Goal: Task Accomplishment & Management: Manage account settings

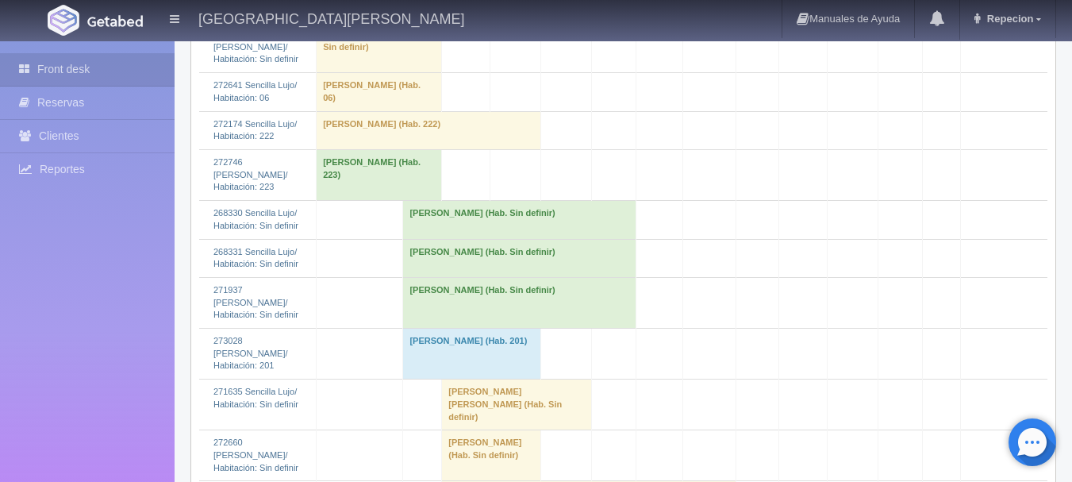
scroll to position [2539, 0]
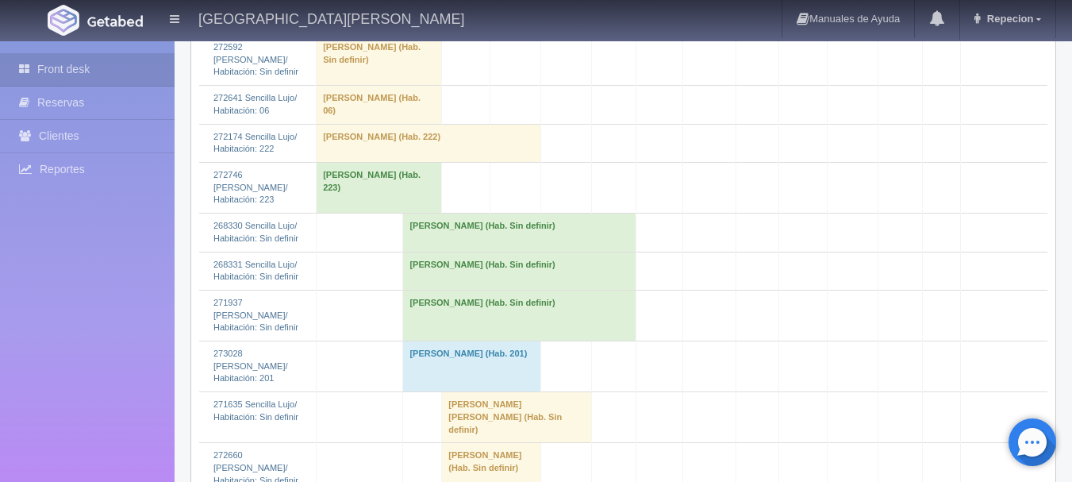
click at [467, 213] on td "[PERSON_NAME] (Hab. Sin definir)" at bounding box center [519, 232] width 232 height 38
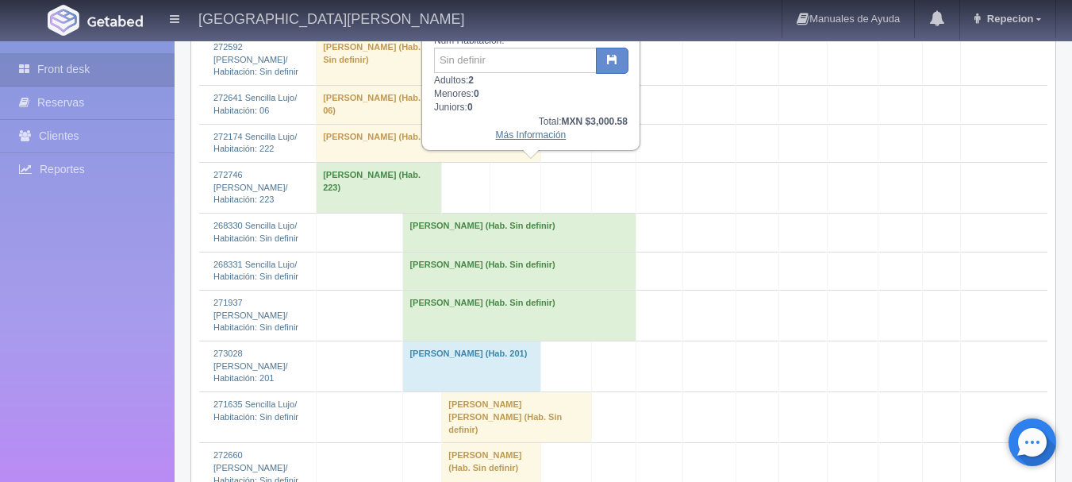
click at [512, 136] on link "Más Información" at bounding box center [531, 134] width 71 height 11
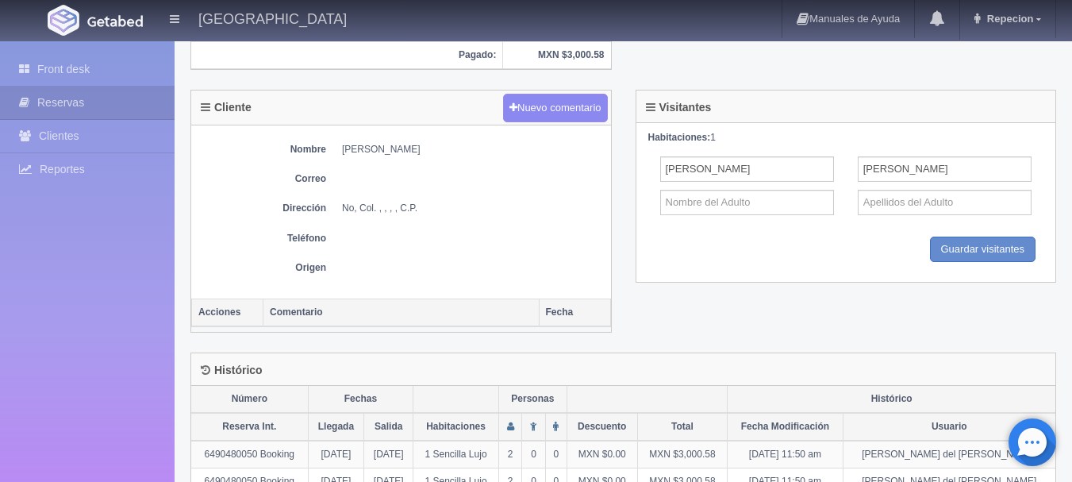
scroll to position [555, 0]
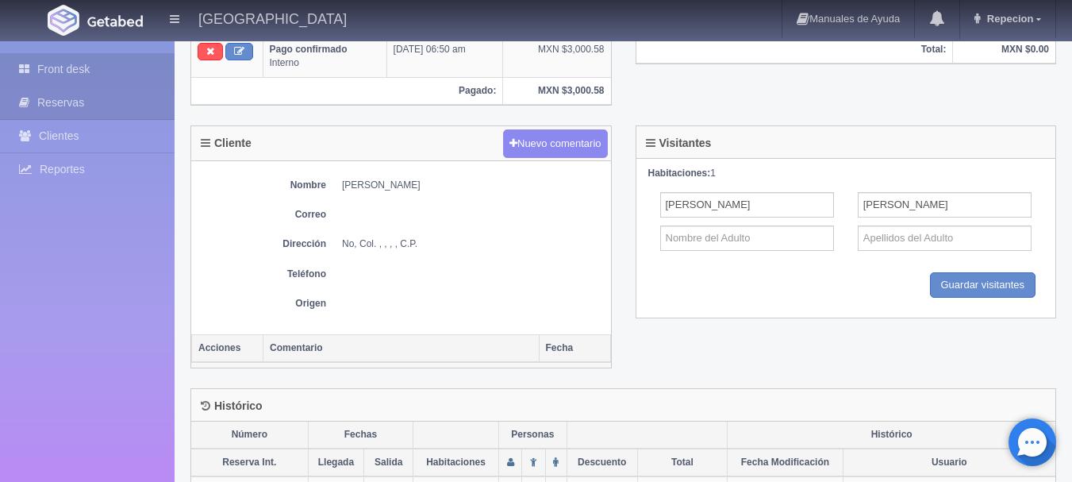
click at [60, 72] on link "Front desk" at bounding box center [87, 69] width 175 height 33
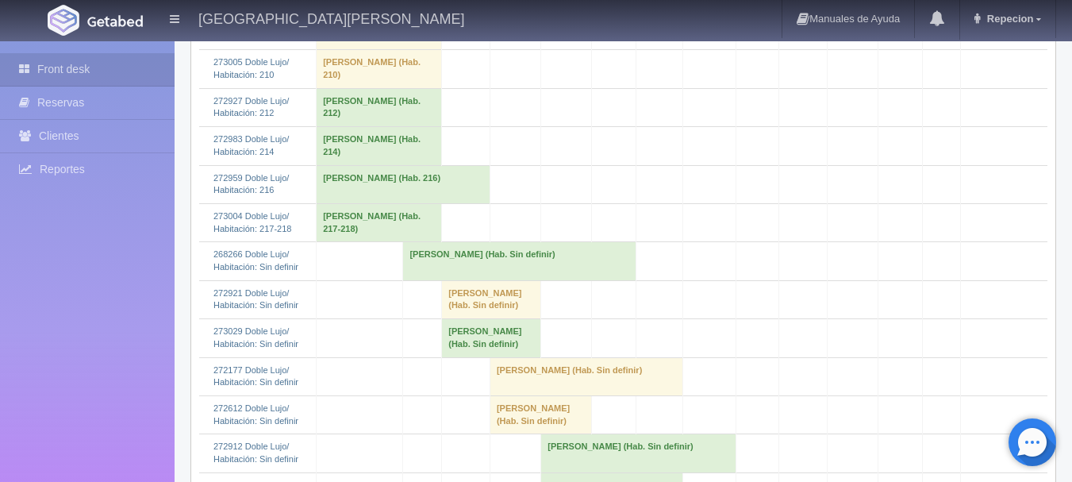
scroll to position [939, 0]
click at [448, 278] on td "[PERSON_NAME] (Hab. Sin definir)" at bounding box center [519, 259] width 232 height 38
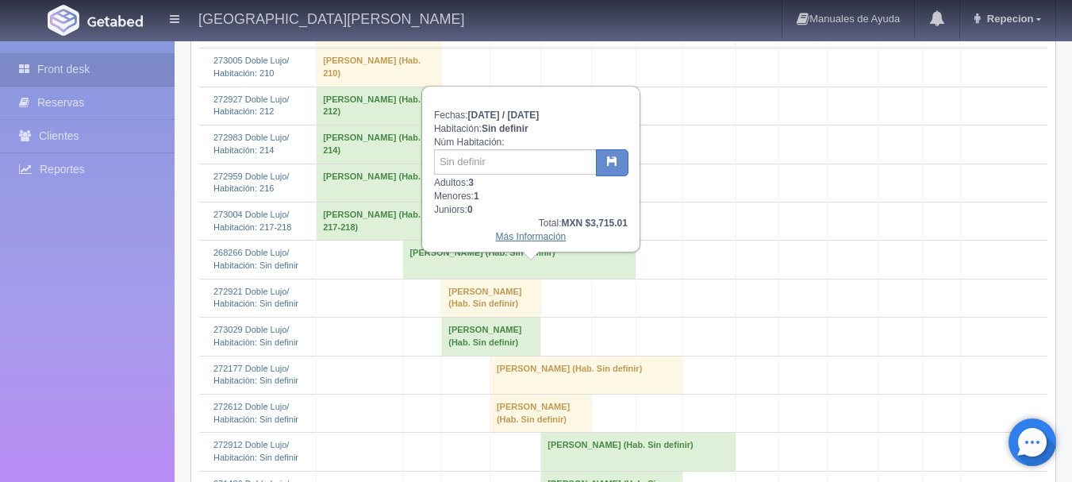
click at [521, 240] on link "Más Información" at bounding box center [531, 236] width 71 height 11
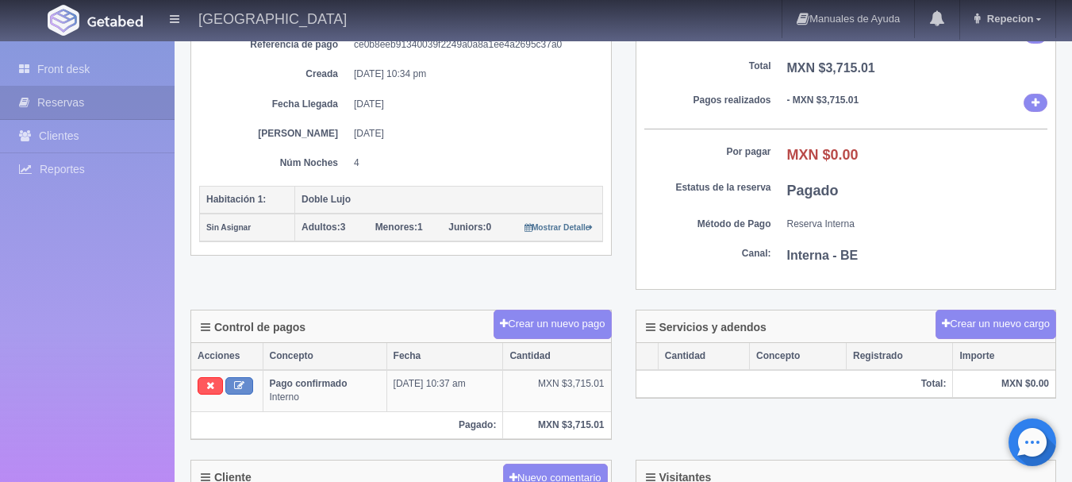
scroll to position [116, 0]
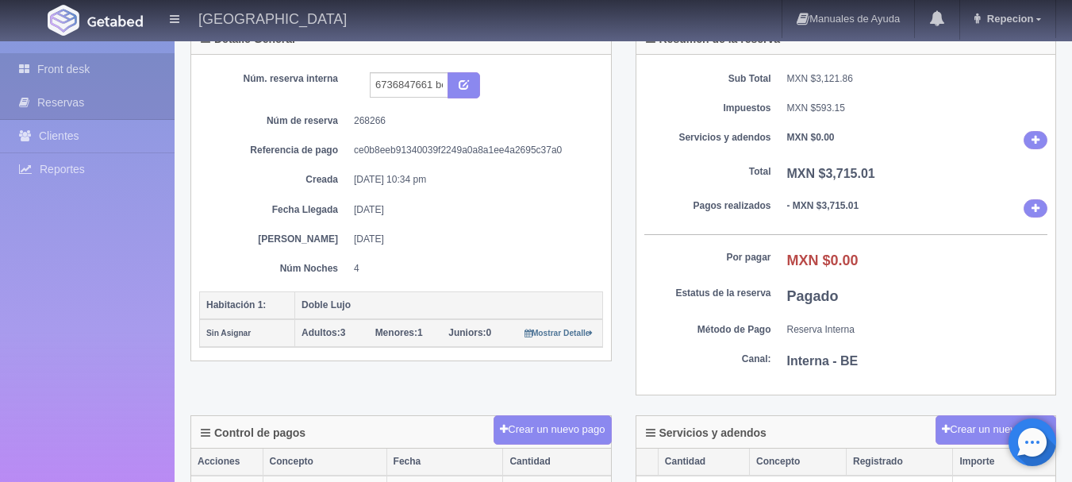
click at [72, 61] on link "Front desk" at bounding box center [87, 69] width 175 height 33
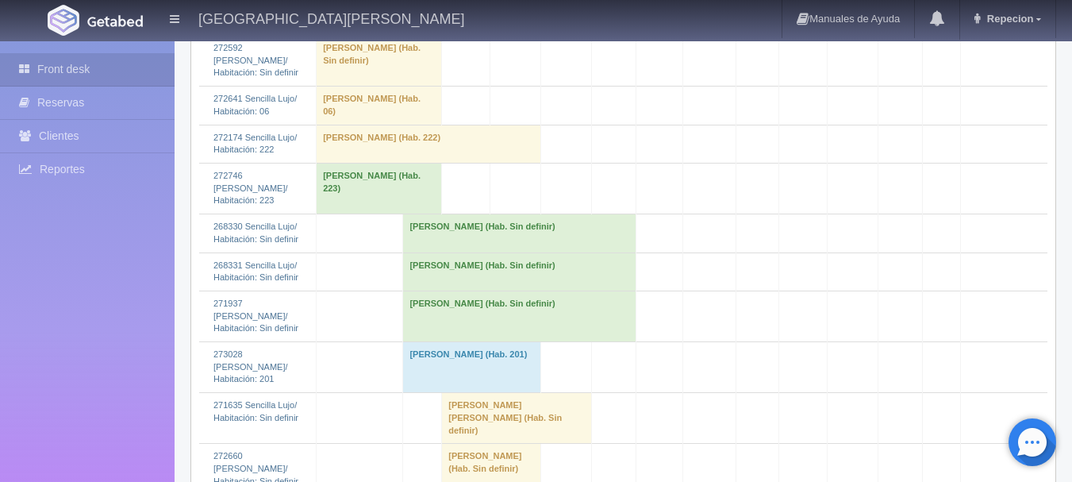
scroll to position [2539, 0]
click at [451, 251] on td "Alma Lizzeth Contreras Jimenez (Hab. Sin definir)" at bounding box center [519, 270] width 232 height 38
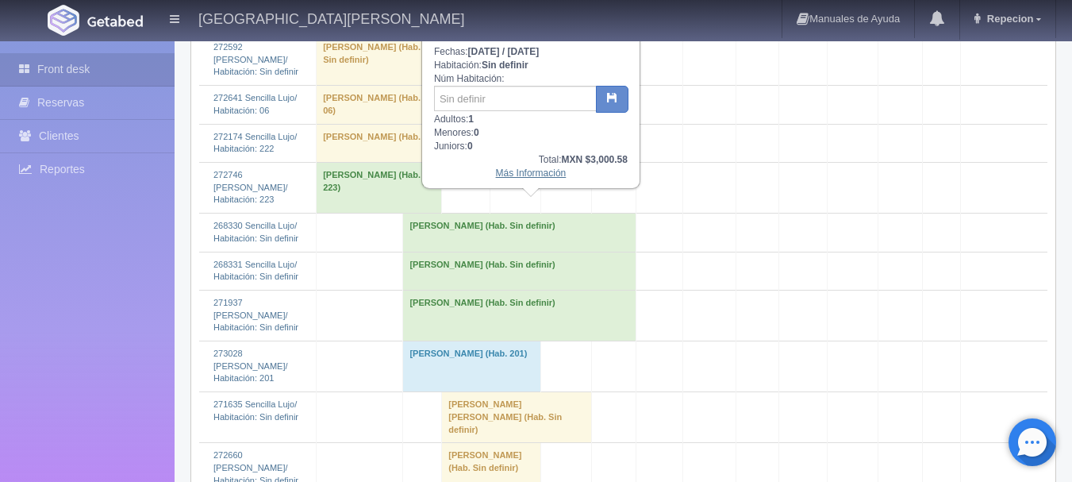
click at [508, 177] on link "Más Información" at bounding box center [531, 172] width 71 height 11
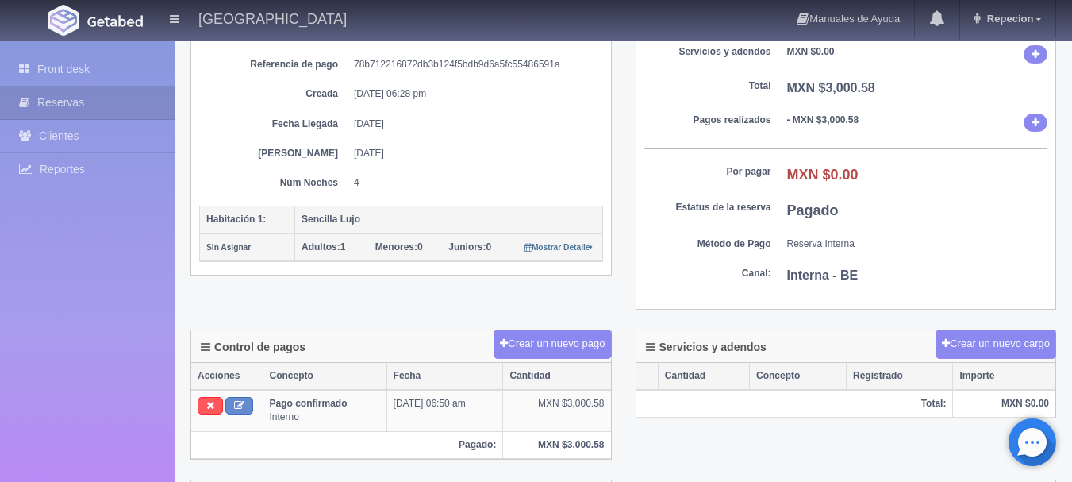
scroll to position [152, 0]
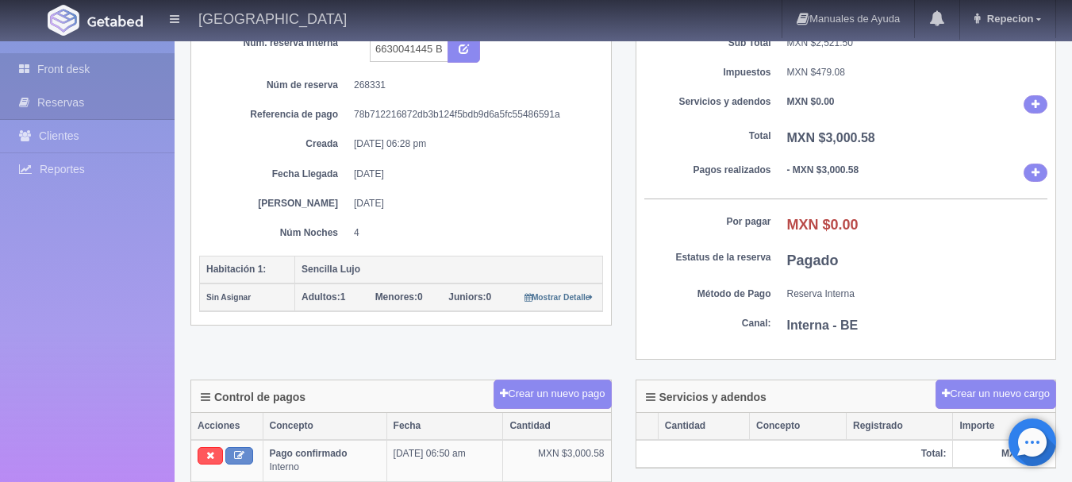
click at [64, 69] on link "Front desk" at bounding box center [87, 69] width 175 height 33
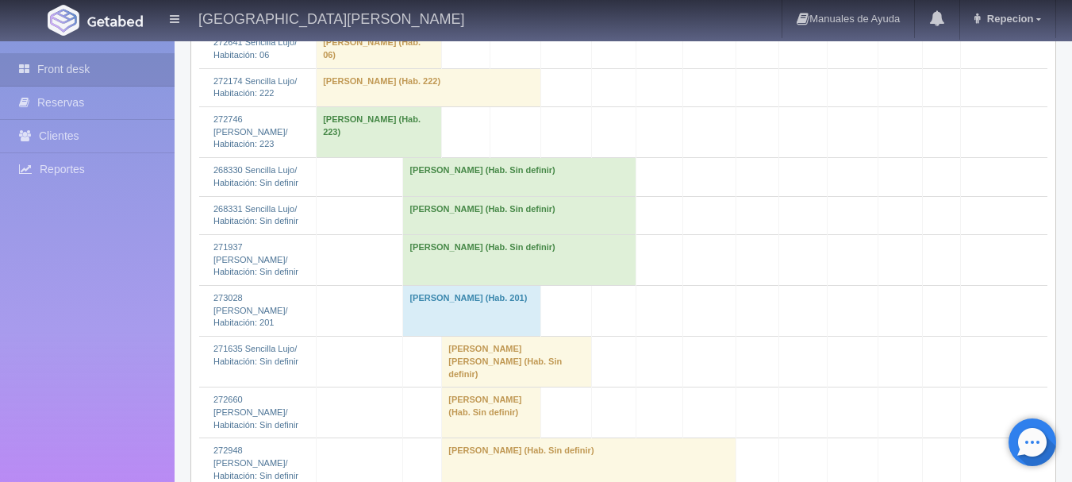
scroll to position [2618, 0]
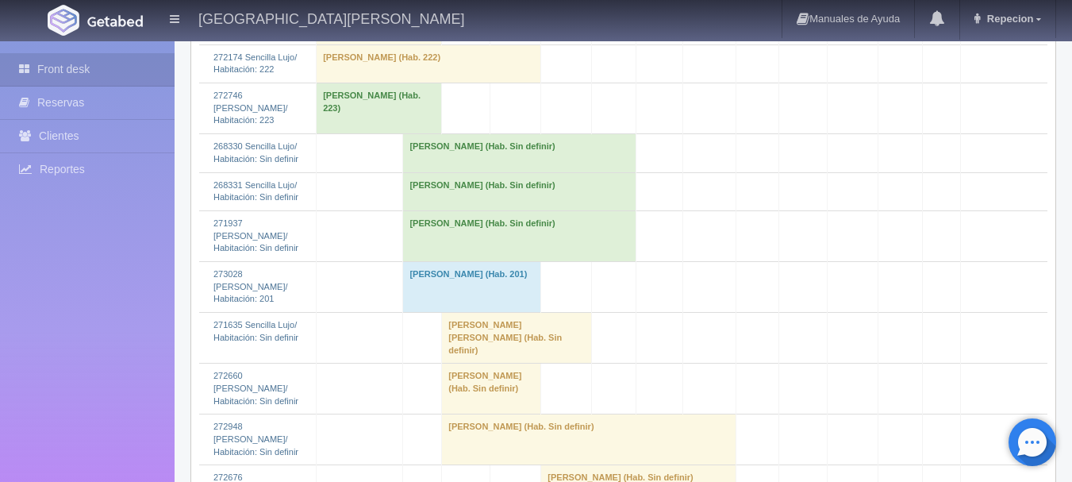
click at [451, 210] on td "[PERSON_NAME] (Hab. Sin definir)" at bounding box center [519, 235] width 232 height 51
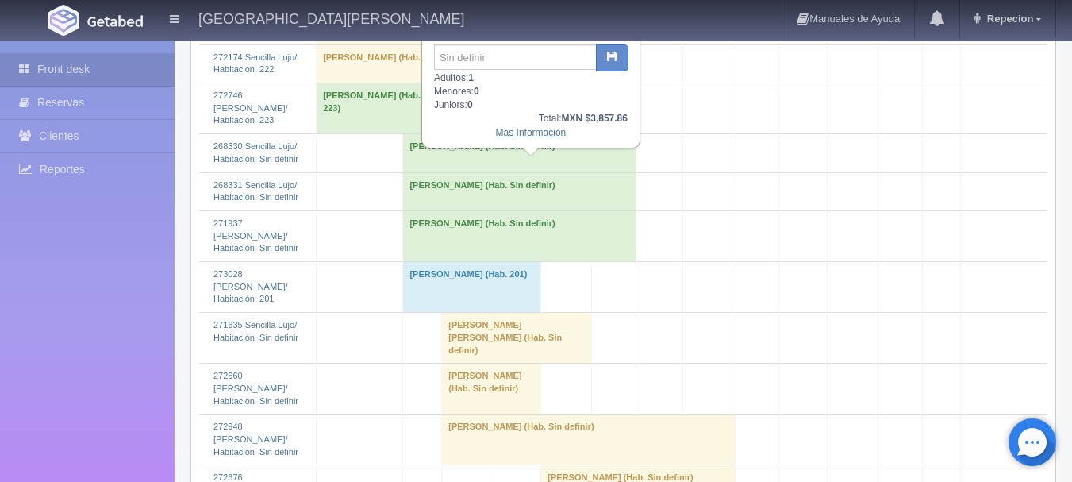
click at [530, 138] on link "Más Información" at bounding box center [531, 132] width 71 height 11
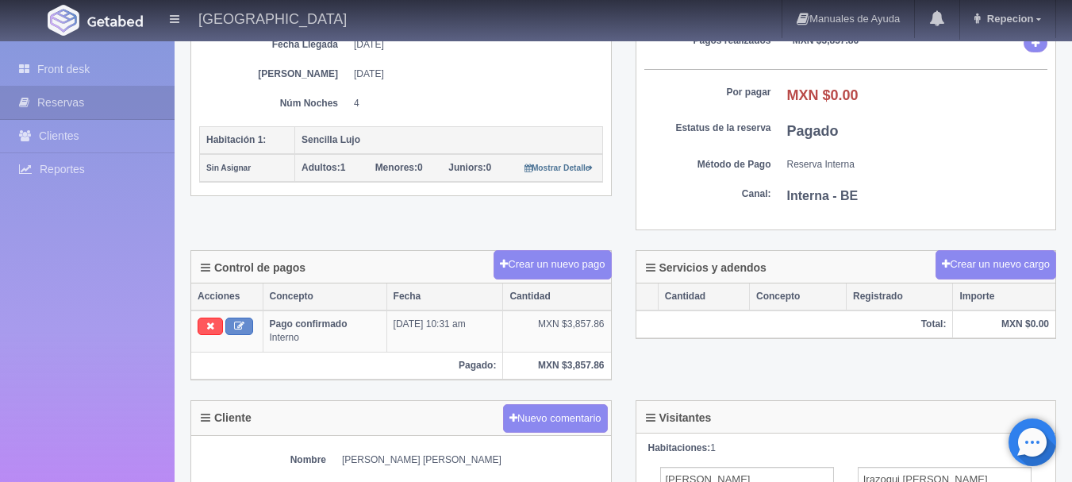
scroll to position [231, 0]
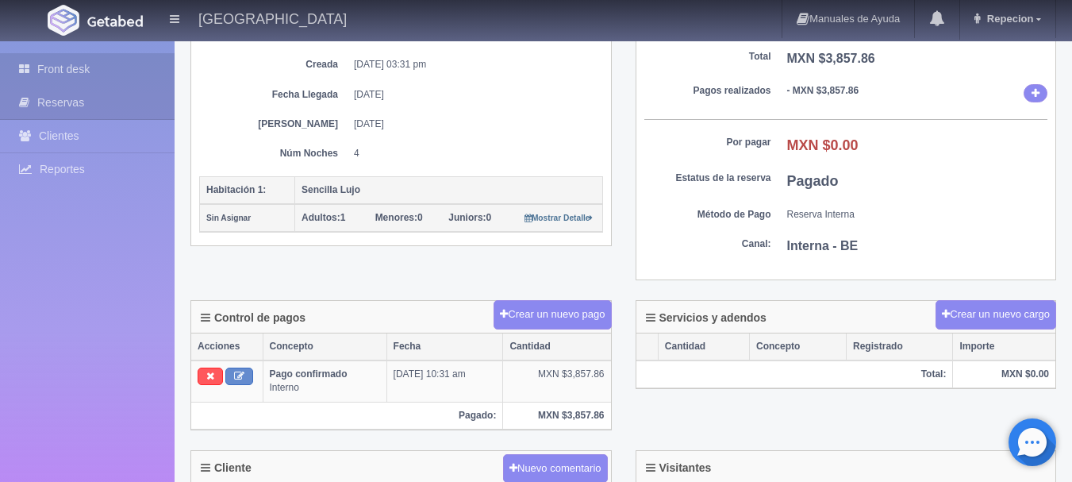
click at [60, 71] on link "Front desk" at bounding box center [87, 69] width 175 height 33
